Goal: Entertainment & Leisure: Consume media (video, audio)

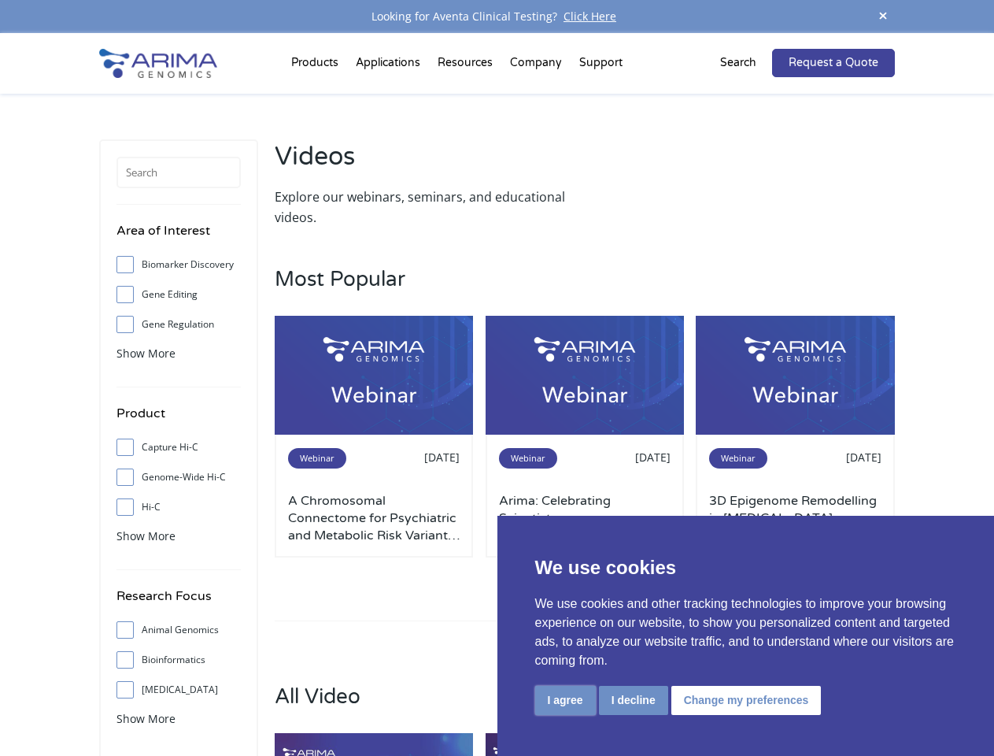
click at [565, 700] on button "I agree" at bounding box center [565, 700] width 61 height 29
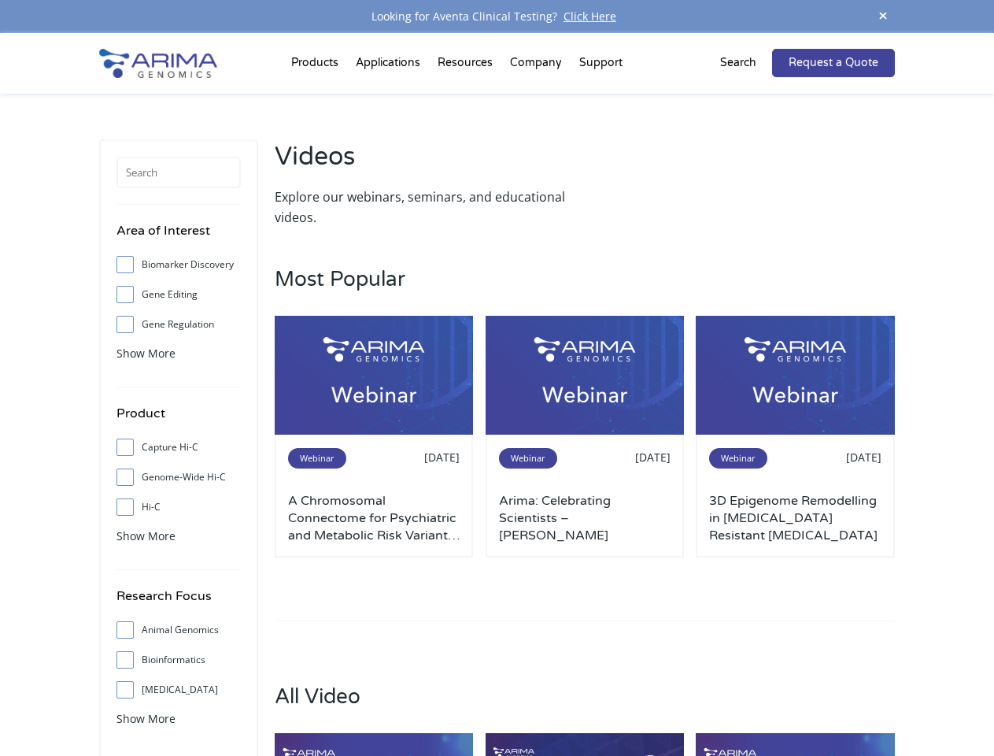
click at [633, 700] on h3 "All Video" at bounding box center [585, 708] width 620 height 49
click at [744, 700] on h3 "All Video" at bounding box center [585, 708] width 620 height 49
click at [883, 17] on span at bounding box center [883, 16] width 24 height 21
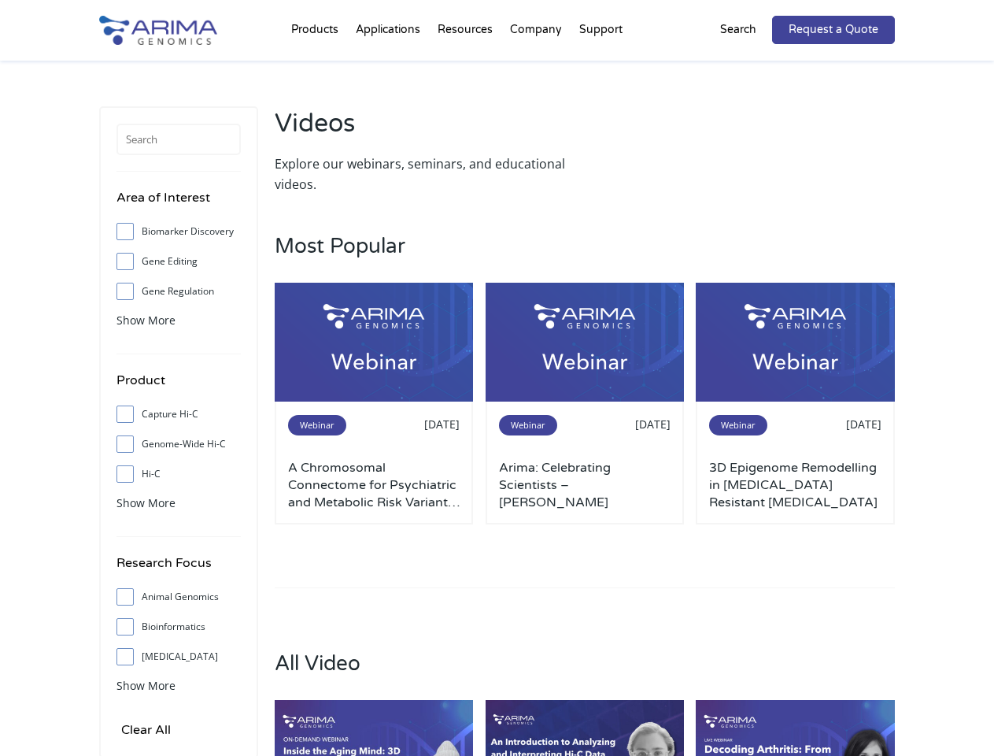
click at [146, 353] on hr at bounding box center [178, 353] width 124 height 1
